Goal: Information Seeking & Learning: Learn about a topic

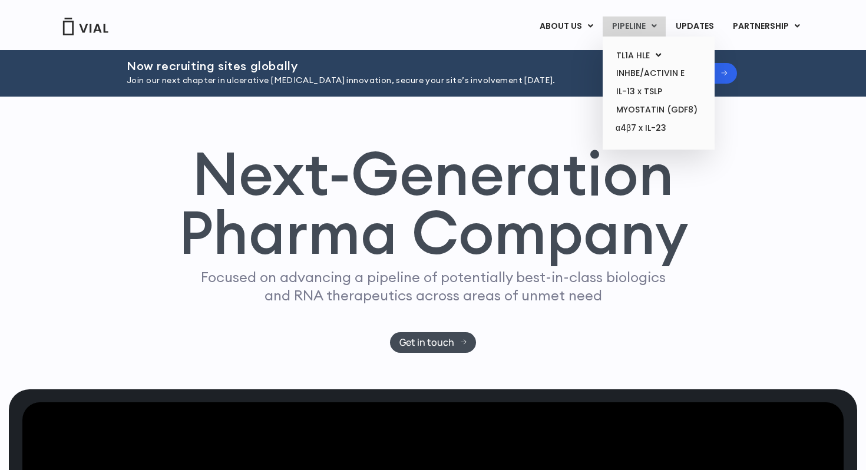
click at [638, 31] on link "PIPELINE" at bounding box center [634, 26] width 63 height 20
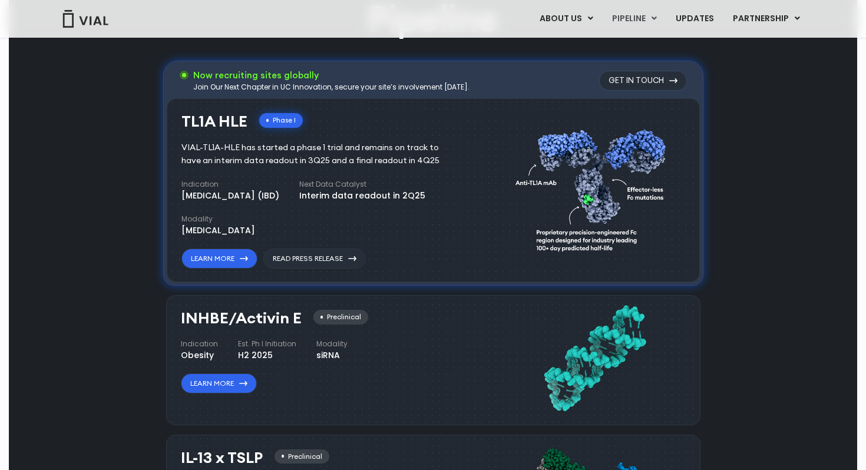
scroll to position [665, 0]
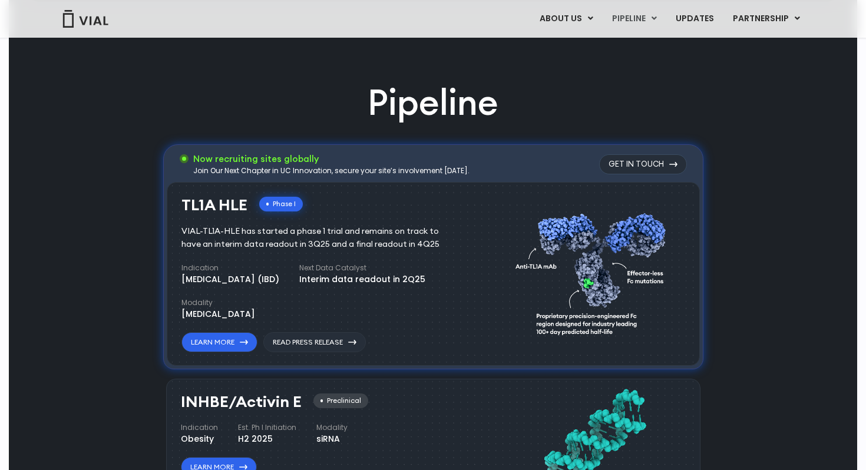
click at [451, 219] on div "TL1A HLE Phase I VIAL-TL1A-HLE has started a phase 1 trial and remains on track…" at bounding box center [323, 275] width 285 height 156
click at [213, 345] on link "Learn More" at bounding box center [219, 342] width 76 height 20
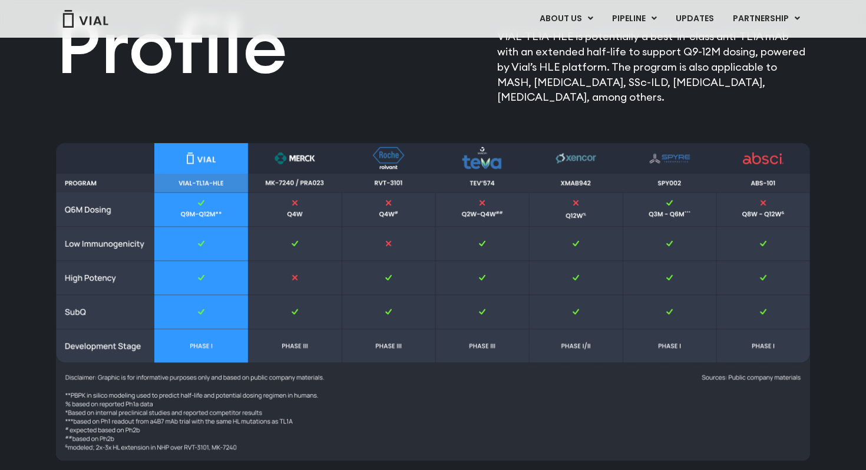
scroll to position [1540, 0]
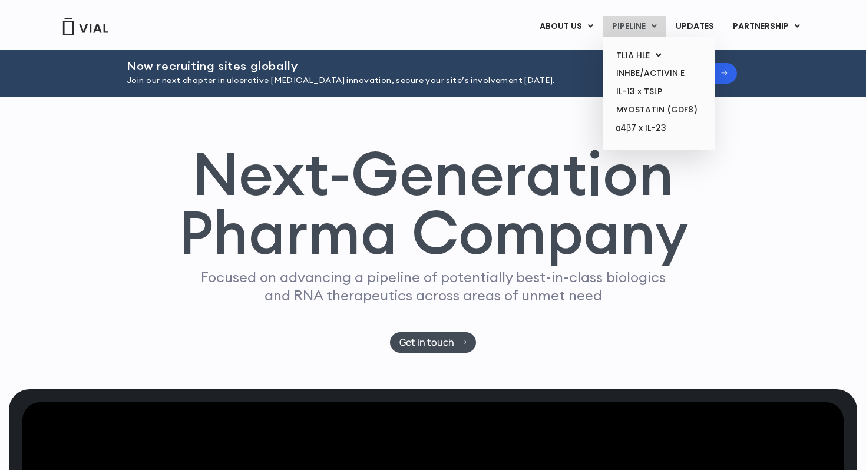
click at [635, 27] on link "PIPELINE" at bounding box center [634, 26] width 63 height 20
